Goal: Task Accomplishment & Management: Manage account settings

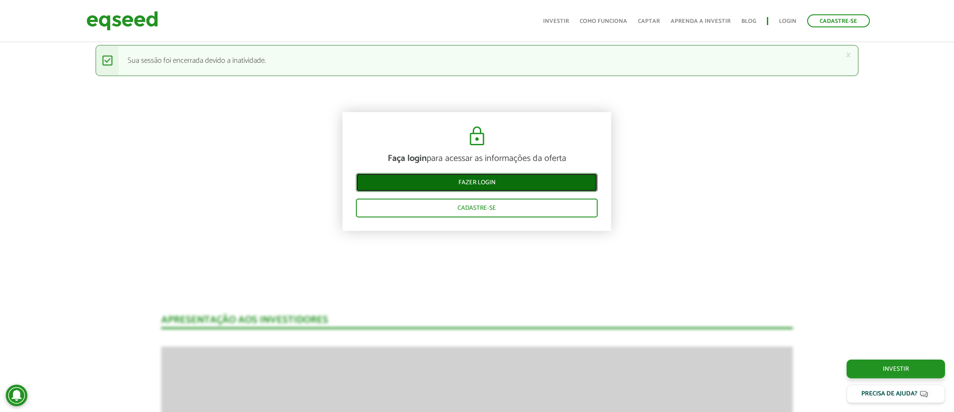
click at [481, 181] on link "Fazer login" at bounding box center [477, 182] width 242 height 19
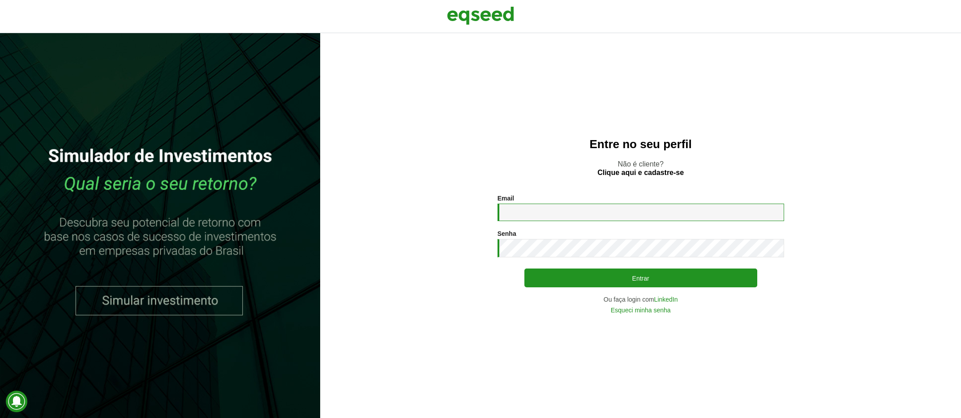
type input "**********"
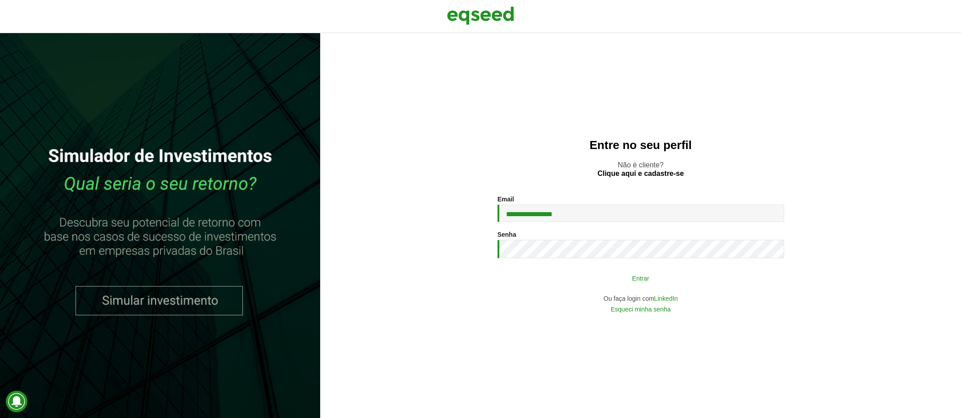
click at [639, 276] on button "Entrar" at bounding box center [640, 278] width 233 height 17
